Goal: Task Accomplishment & Management: Manage account settings

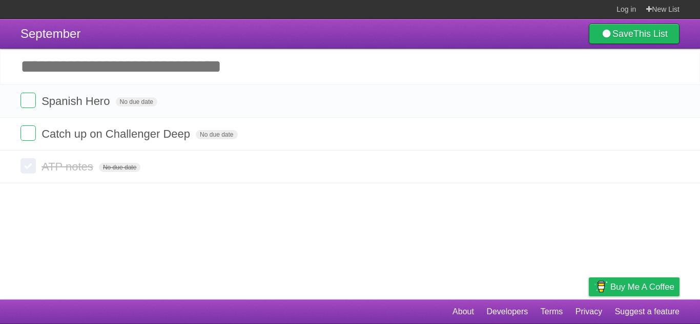
click at [233, 66] on input "Add another task" at bounding box center [350, 67] width 700 height 36
click at [669, 169] on icon at bounding box center [670, 166] width 14 height 17
click at [138, 103] on span "No due date" at bounding box center [136, 101] width 41 height 9
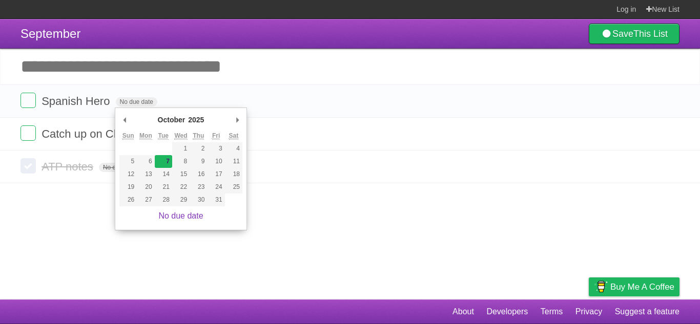
type span "[DATE]"
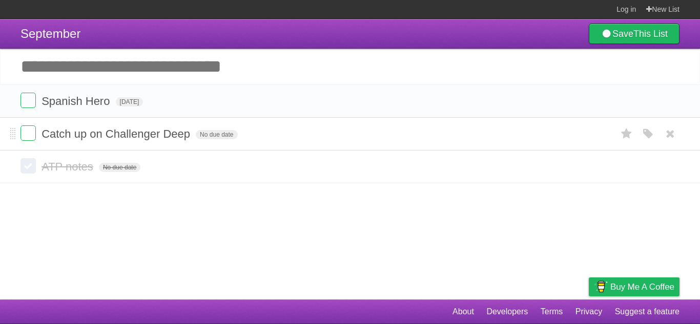
click at [165, 134] on span "Catch up on Challenger Deep" at bounding box center [116, 134] width 151 height 13
type input "*"
type input "**********"
click at [280, 135] on form "The Hate U Give Assesment Redo No due date White Red Blue Green Purple Orange" at bounding box center [349, 133] width 659 height 17
click at [224, 134] on span "No due date" at bounding box center [240, 134] width 41 height 9
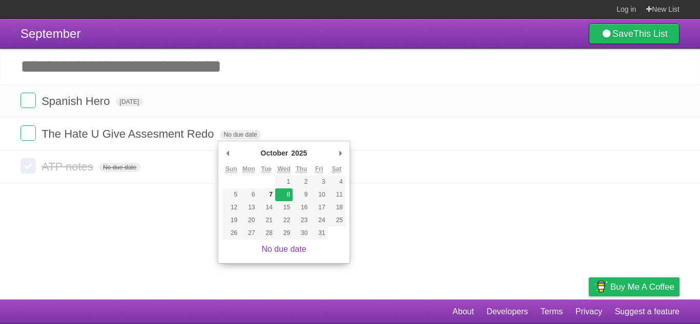
type span "[DATE]"
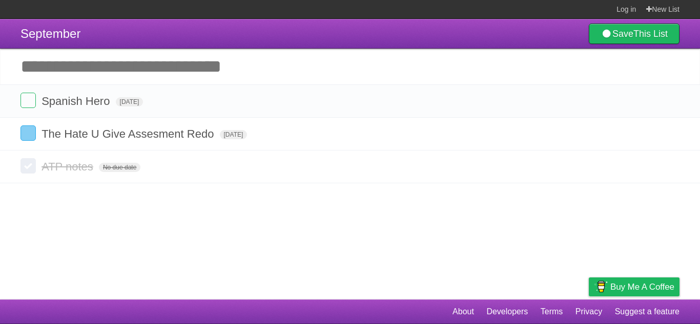
drag, startPoint x: 276, startPoint y: 207, endPoint x: 274, endPoint y: 212, distance: 5.7
click at [274, 212] on article "September Save This List Add another task ********* Spanish Hero [DATE] White R…" at bounding box center [350, 159] width 700 height 281
click at [646, 134] on icon "button" at bounding box center [648, 134] width 14 height 13
click at [549, 135] on label "Red" at bounding box center [547, 133] width 11 height 11
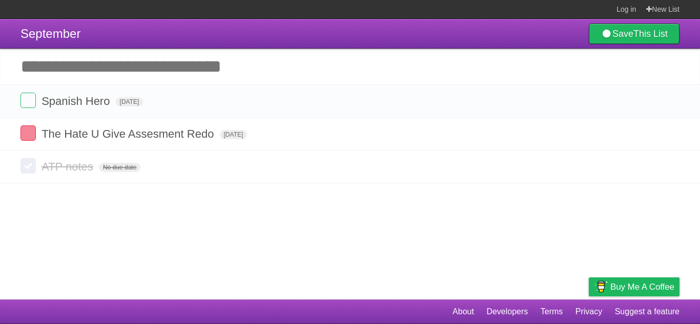
click at [499, 226] on article "September Save This List Add another task ********* Spanish Hero [DATE] White R…" at bounding box center [350, 159] width 700 height 281
click at [645, 98] on icon "button" at bounding box center [648, 101] width 14 height 13
click at [590, 102] on label "Purple" at bounding box center [589, 100] width 11 height 11
click at [589, 100] on label "Purple" at bounding box center [589, 100] width 11 height 11
click at [437, 223] on article "September Save This List Add another task ********* Spanish Hero [DATE] White R…" at bounding box center [350, 159] width 700 height 281
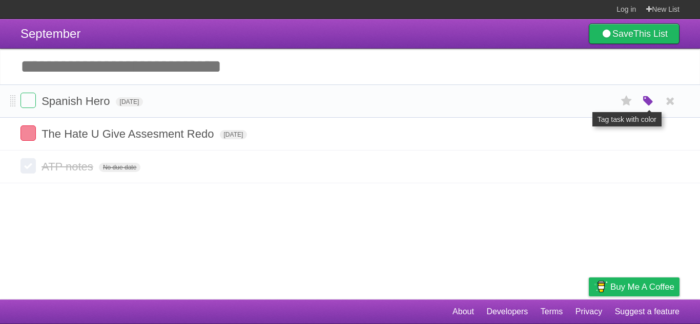
click at [650, 103] on icon "button" at bounding box center [648, 101] width 14 height 13
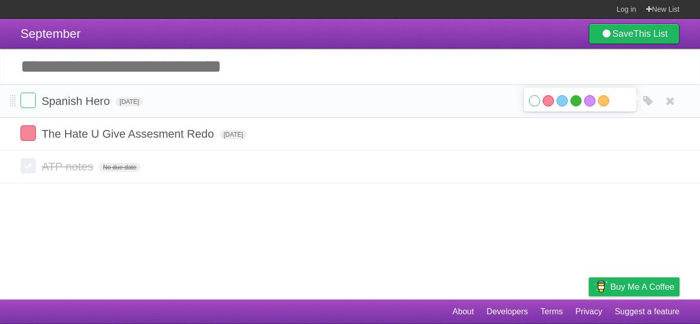
click at [576, 102] on label "Green" at bounding box center [575, 100] width 11 height 11
click at [590, 102] on label "Purple" at bounding box center [589, 100] width 11 height 11
click at [571, 220] on article "September Save This List Add another task ********* Spanish Hero [DATE] White R…" at bounding box center [350, 159] width 700 height 281
click at [95, 103] on span "Spanish Hero" at bounding box center [76, 101] width 71 height 13
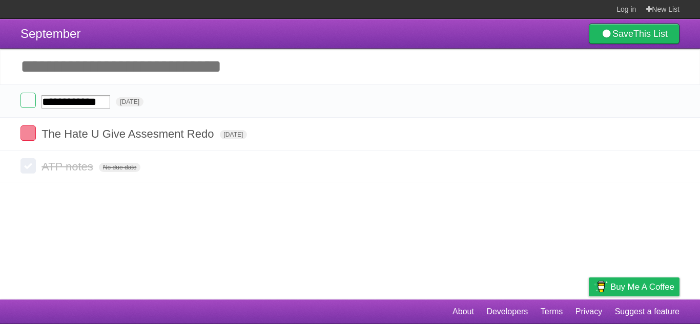
click at [216, 287] on article "**********" at bounding box center [350, 159] width 700 height 281
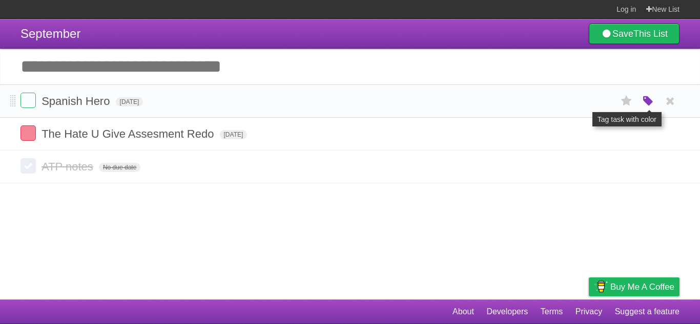
click at [653, 98] on icon "button" at bounding box center [648, 101] width 14 height 13
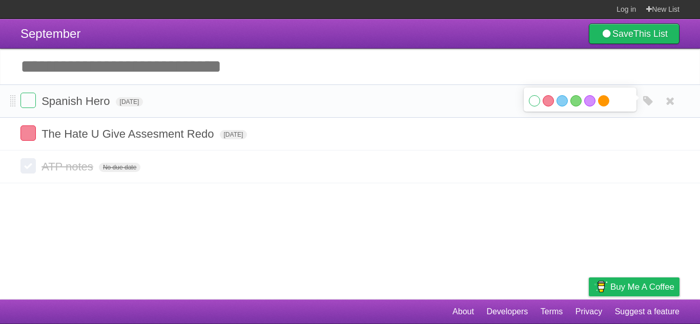
click at [603, 100] on label "Orange" at bounding box center [603, 100] width 11 height 11
click at [672, 99] on icon at bounding box center [670, 101] width 14 height 17
click at [669, 167] on icon at bounding box center [670, 166] width 14 height 17
click at [168, 70] on input "Add another task" at bounding box center [350, 67] width 700 height 36
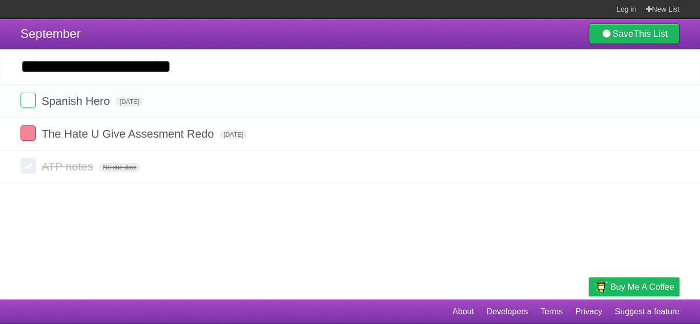
type input "**********"
click input "*********" at bounding box center [0, 0] width 0 height 0
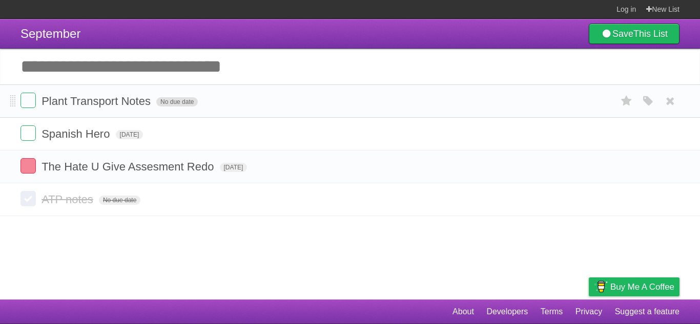
click at [170, 101] on span "No due date" at bounding box center [176, 101] width 41 height 9
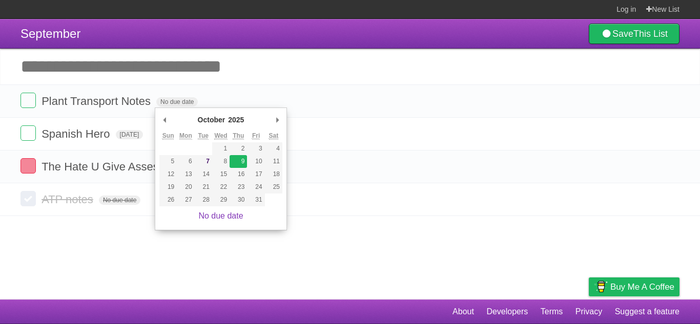
type span "[DATE]"
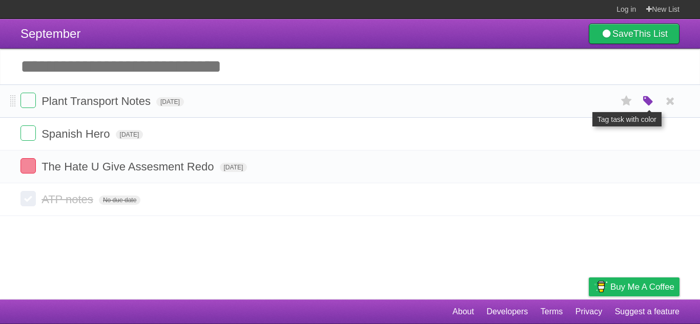
click at [642, 101] on icon "button" at bounding box center [648, 101] width 14 height 13
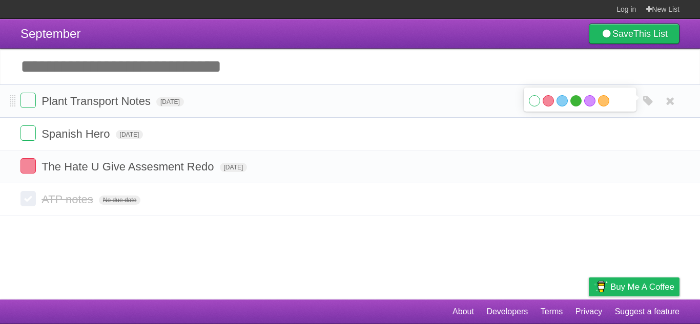
click at [577, 102] on label "Green" at bounding box center [575, 100] width 11 height 11
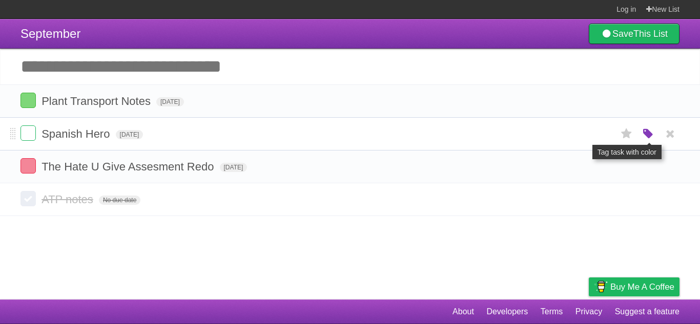
click at [653, 137] on icon "button" at bounding box center [648, 134] width 14 height 13
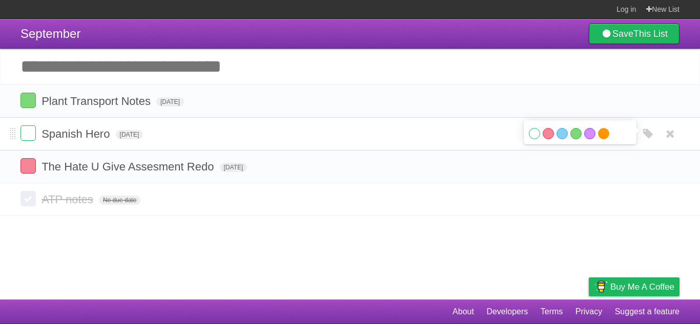
click at [604, 133] on label "Orange" at bounding box center [603, 133] width 11 height 11
click at [664, 137] on icon at bounding box center [670, 133] width 14 height 17
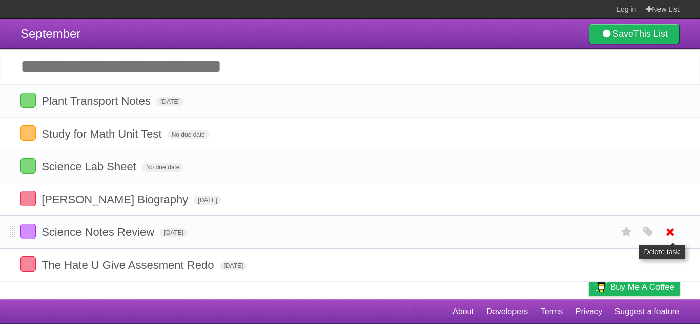
click at [667, 235] on icon at bounding box center [670, 232] width 14 height 17
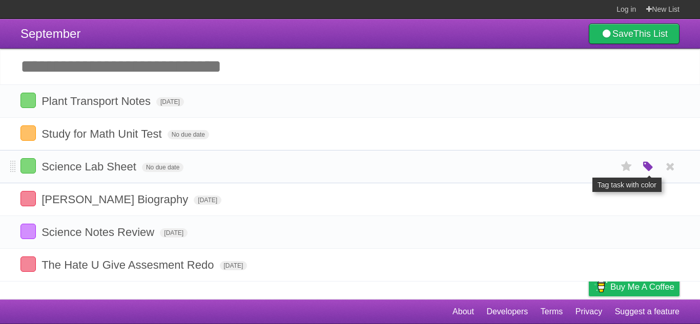
click at [648, 165] on icon "button" at bounding box center [648, 166] width 14 height 13
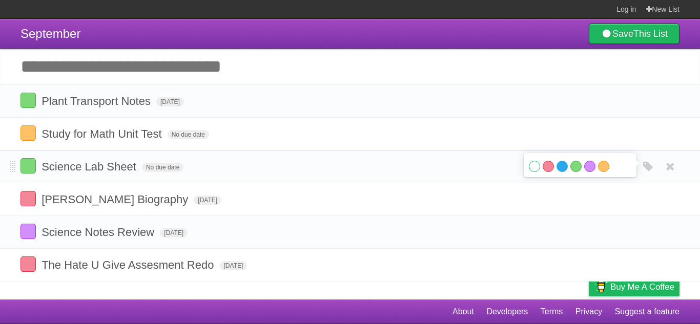
click at [558, 167] on label "Blue" at bounding box center [561, 166] width 11 height 11
click at [25, 199] on label at bounding box center [27, 198] width 15 height 15
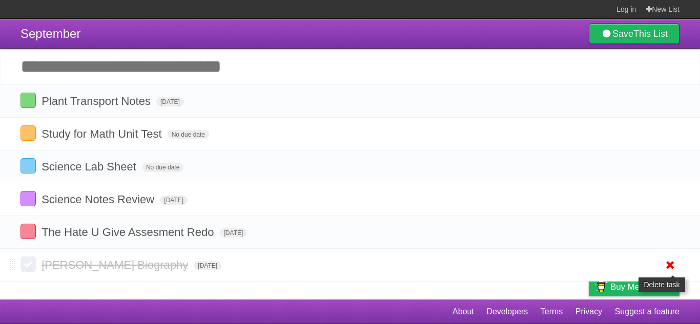
click at [669, 266] on icon at bounding box center [670, 265] width 14 height 17
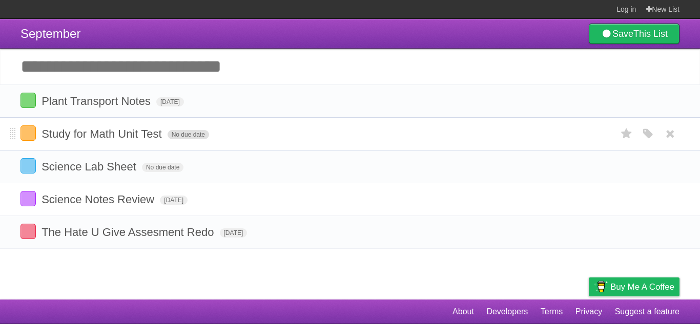
click at [173, 136] on span "No due date" at bounding box center [187, 134] width 41 height 9
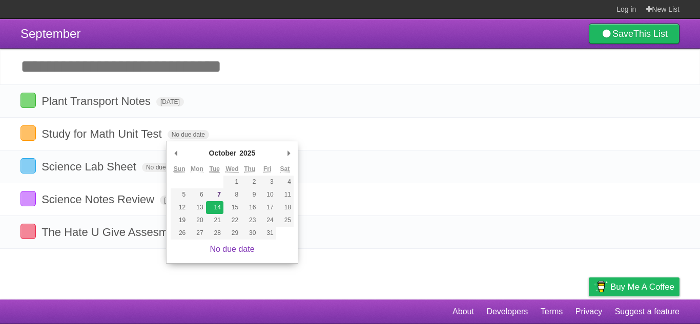
type span "Tue Oct 14 2025"
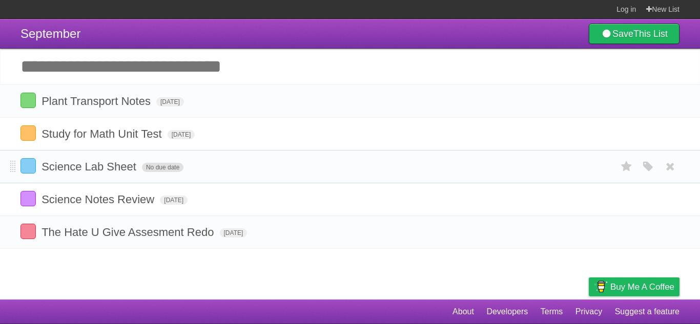
click at [167, 167] on span "No due date" at bounding box center [162, 167] width 41 height 9
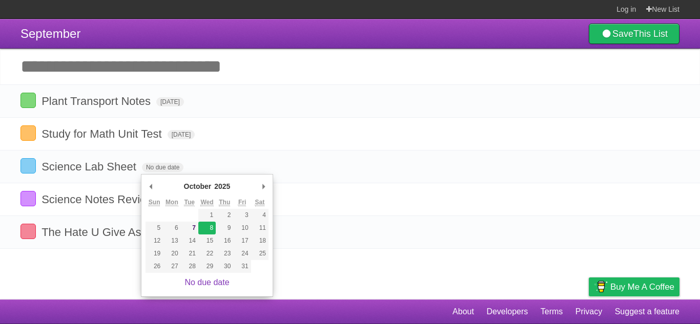
type span "[DATE]"
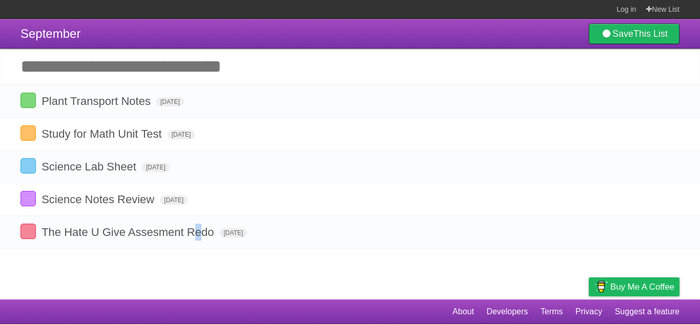
drag, startPoint x: 194, startPoint y: 277, endPoint x: 198, endPoint y: 281, distance: 5.8
click at [198, 281] on article "September Save This List Add another task ********* Plant Transport Notes Thu O…" at bounding box center [350, 159] width 700 height 281
click at [200, 279] on article "September Save This List Add another task ********* Plant Transport Notes Thu O…" at bounding box center [350, 159] width 700 height 281
